Goal: Transaction & Acquisition: Download file/media

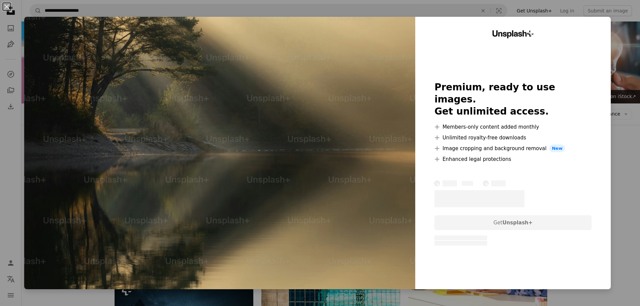
scroll to position [638, 0]
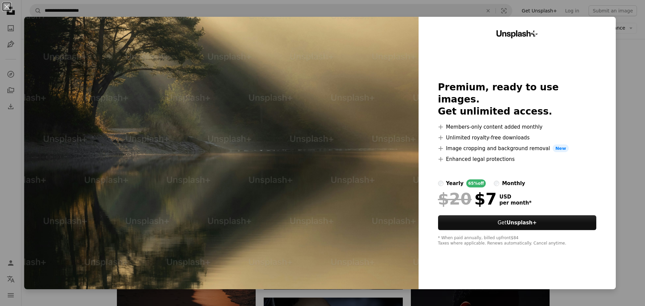
click at [626, 99] on div "An X shape Unsplash+ Premium, ready to use images. Get unlimited access. A plus…" at bounding box center [322, 153] width 645 height 306
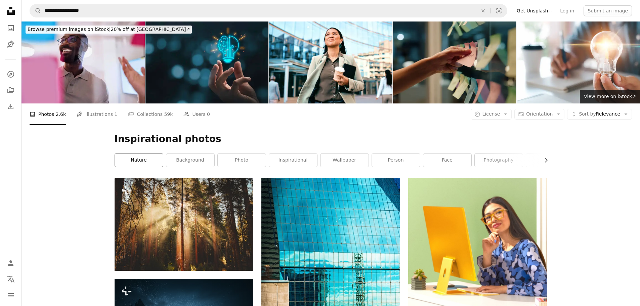
click at [149, 160] on link "nature" at bounding box center [139, 160] width 48 height 13
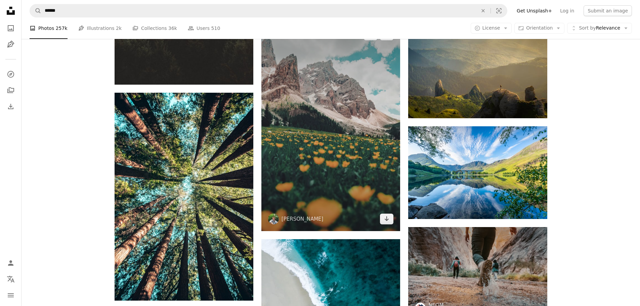
scroll to position [773, 0]
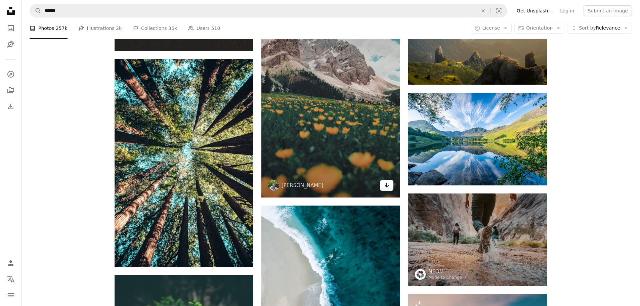
click at [386, 186] on icon "Arrow pointing down" at bounding box center [386, 185] width 5 height 8
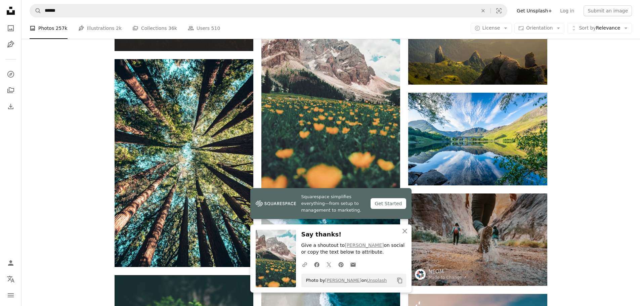
click at [278, 260] on img at bounding box center [276, 258] width 40 height 57
click at [404, 231] on icon "button" at bounding box center [404, 231] width 5 height 5
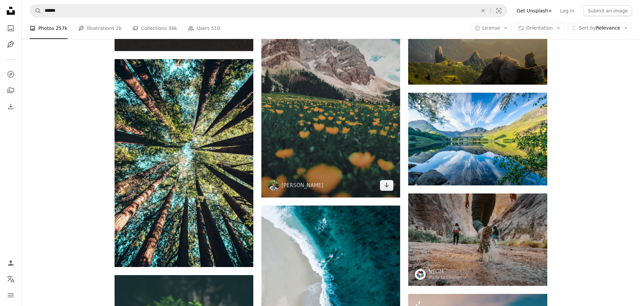
click at [312, 108] on img at bounding box center [330, 93] width 139 height 208
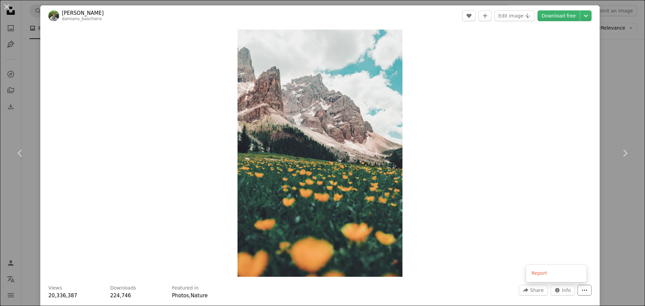
click at [577, 286] on button "More Actions" at bounding box center [584, 290] width 14 height 11
click at [521, 204] on dialog "An X shape Chevron left Chevron right [PERSON_NAME] A heart A plus sign Edit im…" at bounding box center [322, 153] width 645 height 306
click at [625, 43] on div "An X shape Chevron left Chevron right [PERSON_NAME] A heart A plus sign Edit im…" at bounding box center [322, 153] width 645 height 306
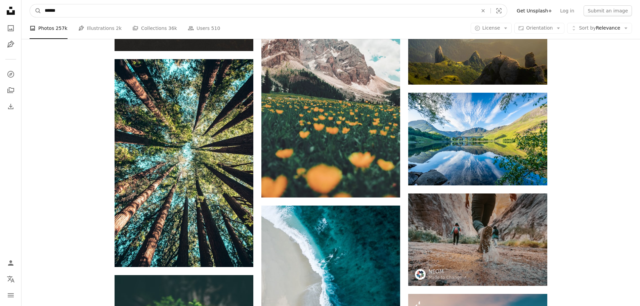
click at [78, 14] on input "******" at bounding box center [258, 10] width 434 height 13
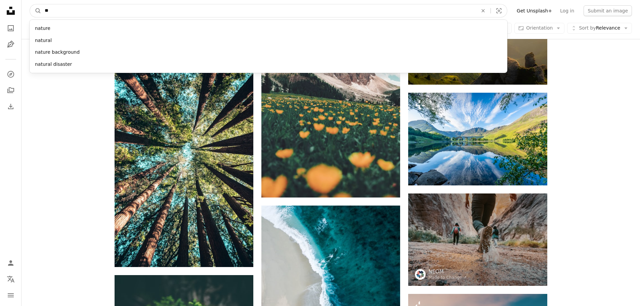
type input "*"
type input "*******"
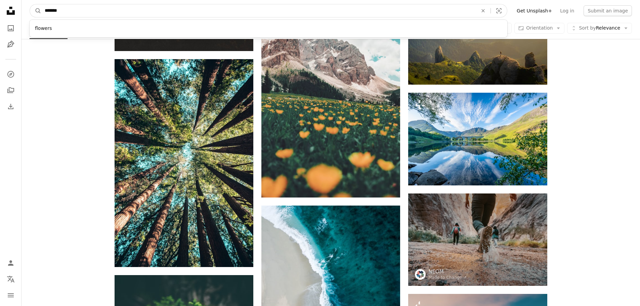
click button "A magnifying glass" at bounding box center [35, 10] width 11 height 13
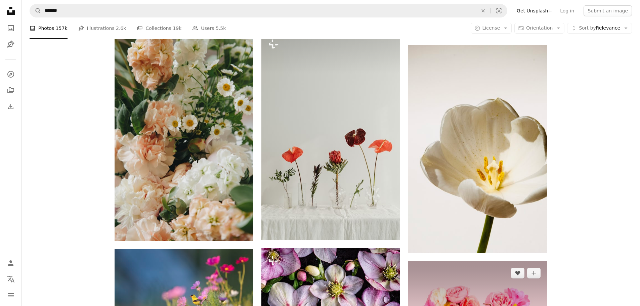
scroll to position [2956, 0]
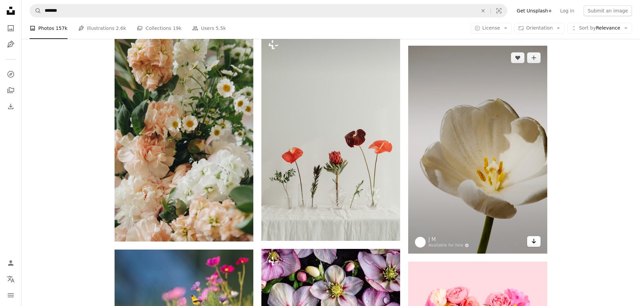
click at [534, 240] on icon "Arrow pointing down" at bounding box center [533, 241] width 5 height 8
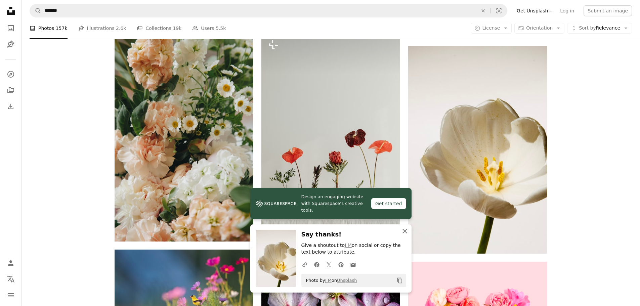
click at [406, 230] on icon "An X shape" at bounding box center [405, 231] width 8 height 8
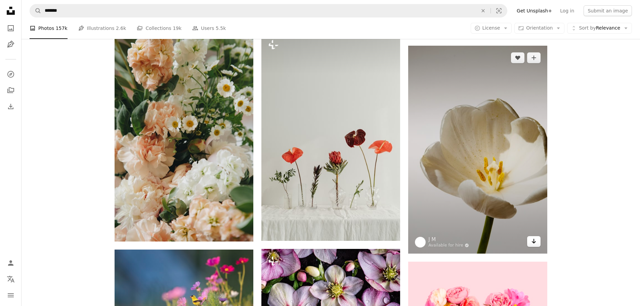
click at [538, 241] on link "Arrow pointing down" at bounding box center [533, 241] width 13 height 11
